Goal: Task Accomplishment & Management: Use online tool/utility

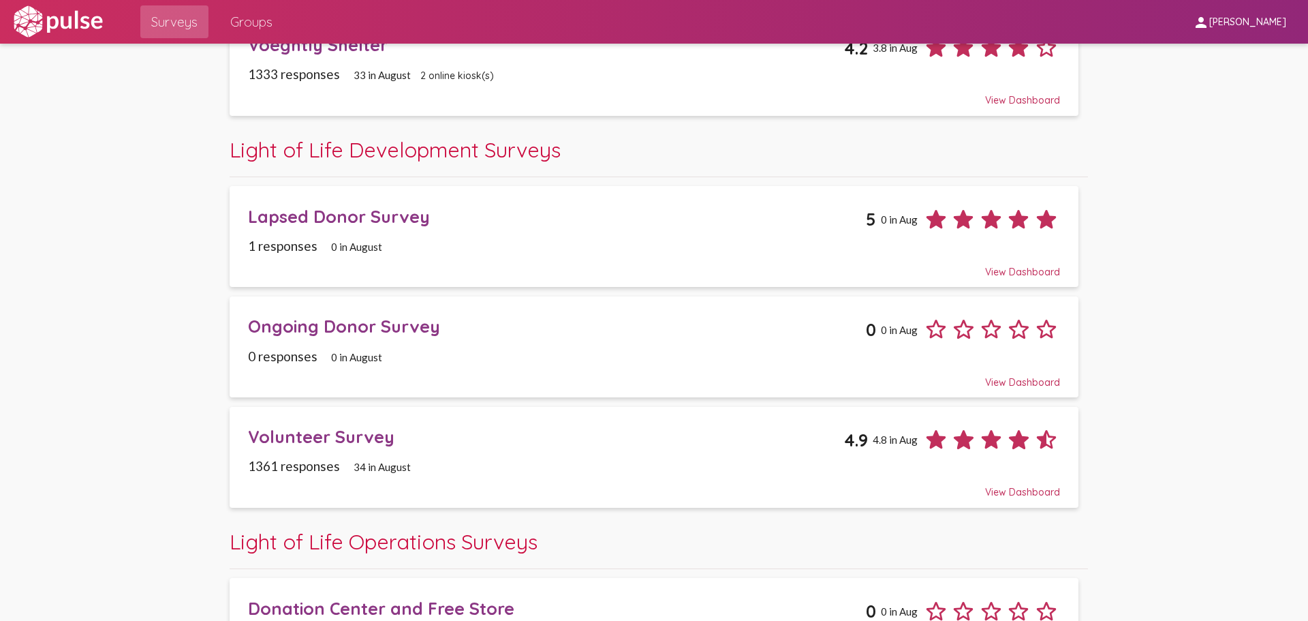
scroll to position [273, 0]
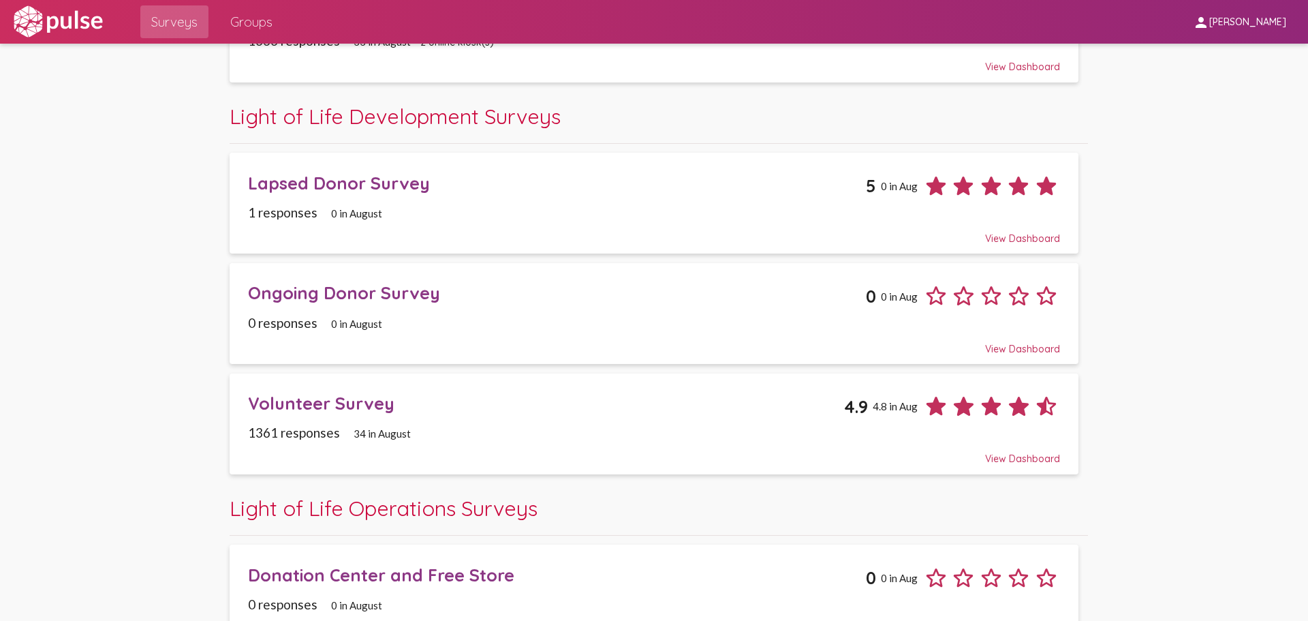
click at [314, 388] on div "Volunteer Survey 4.9 4.8 in Aug" at bounding box center [654, 400] width 812 height 37
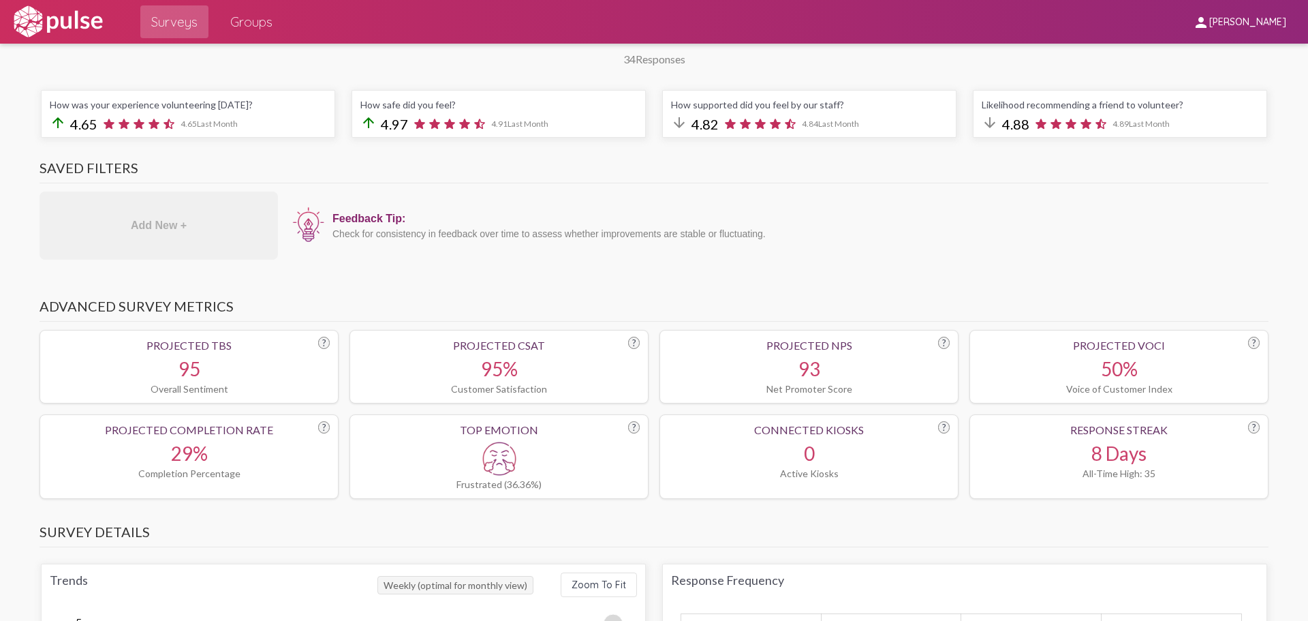
scroll to position [341, 0]
